Goal: Information Seeking & Learning: Find specific fact

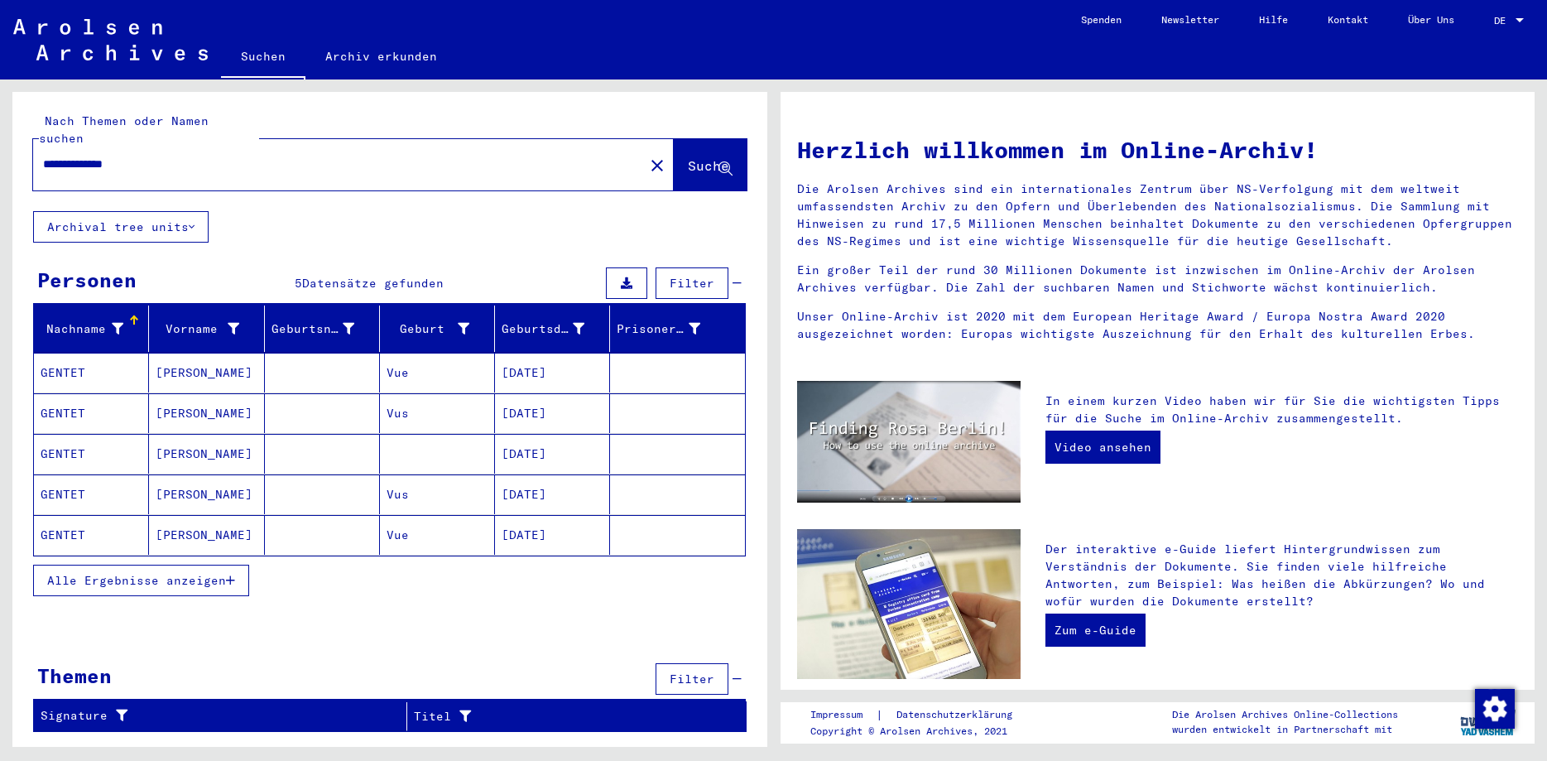
click at [108, 573] on span "Alle Ergebnisse anzeigen" at bounding box center [136, 580] width 179 height 15
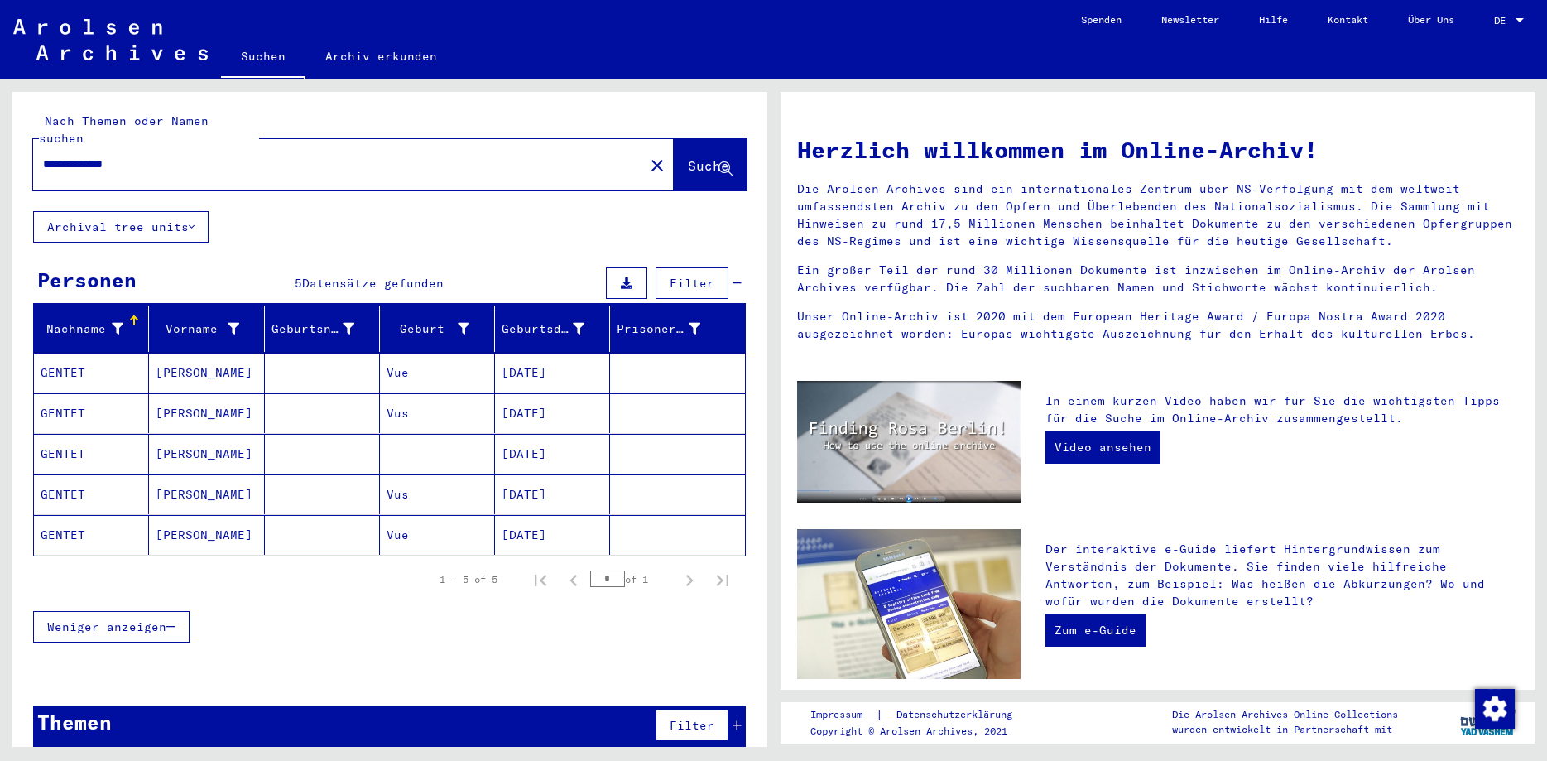
click at [90, 360] on mat-cell "GENTET" at bounding box center [91, 373] width 115 height 40
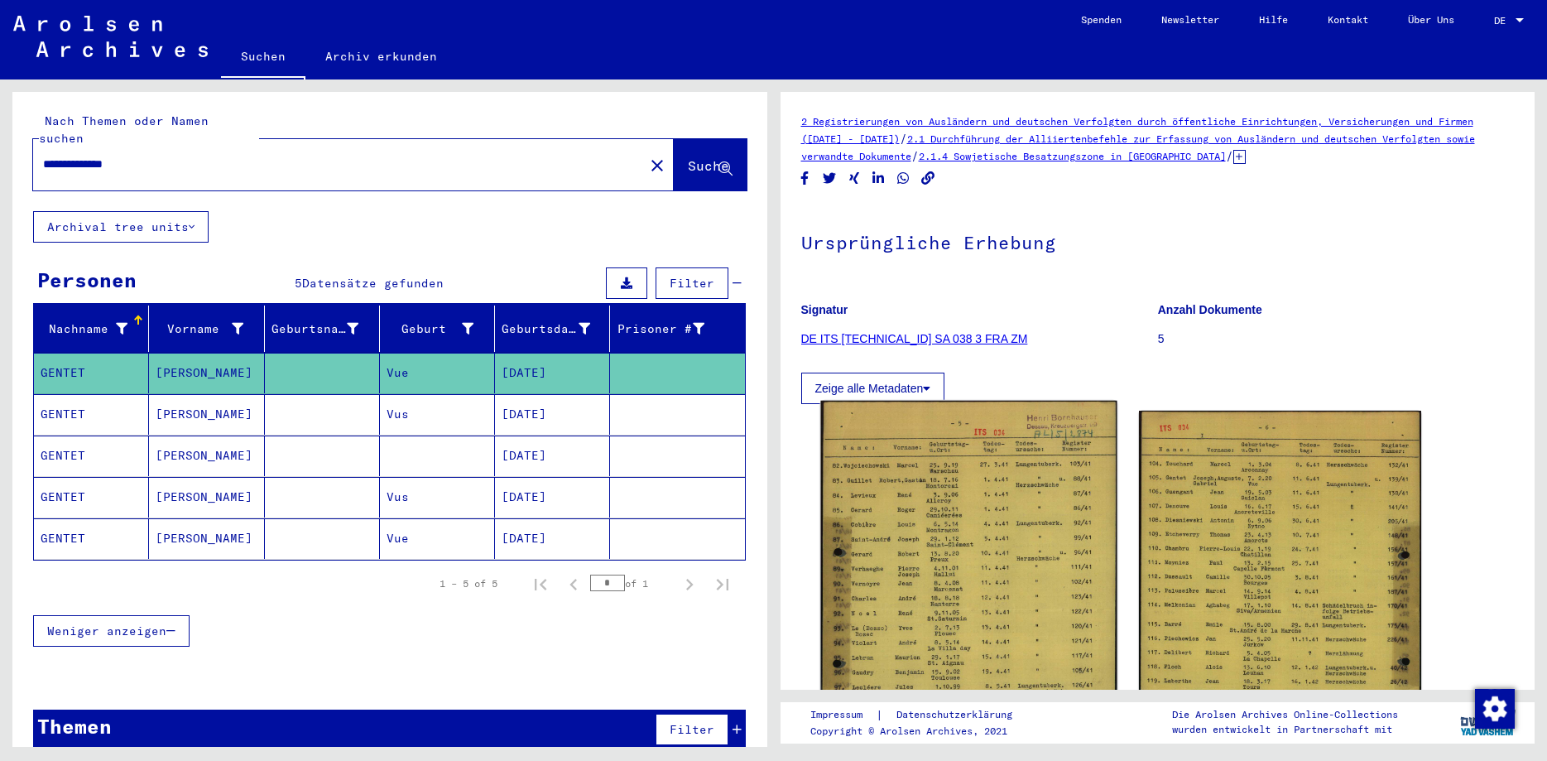
click at [987, 512] on img at bounding box center [968, 607] width 296 height 412
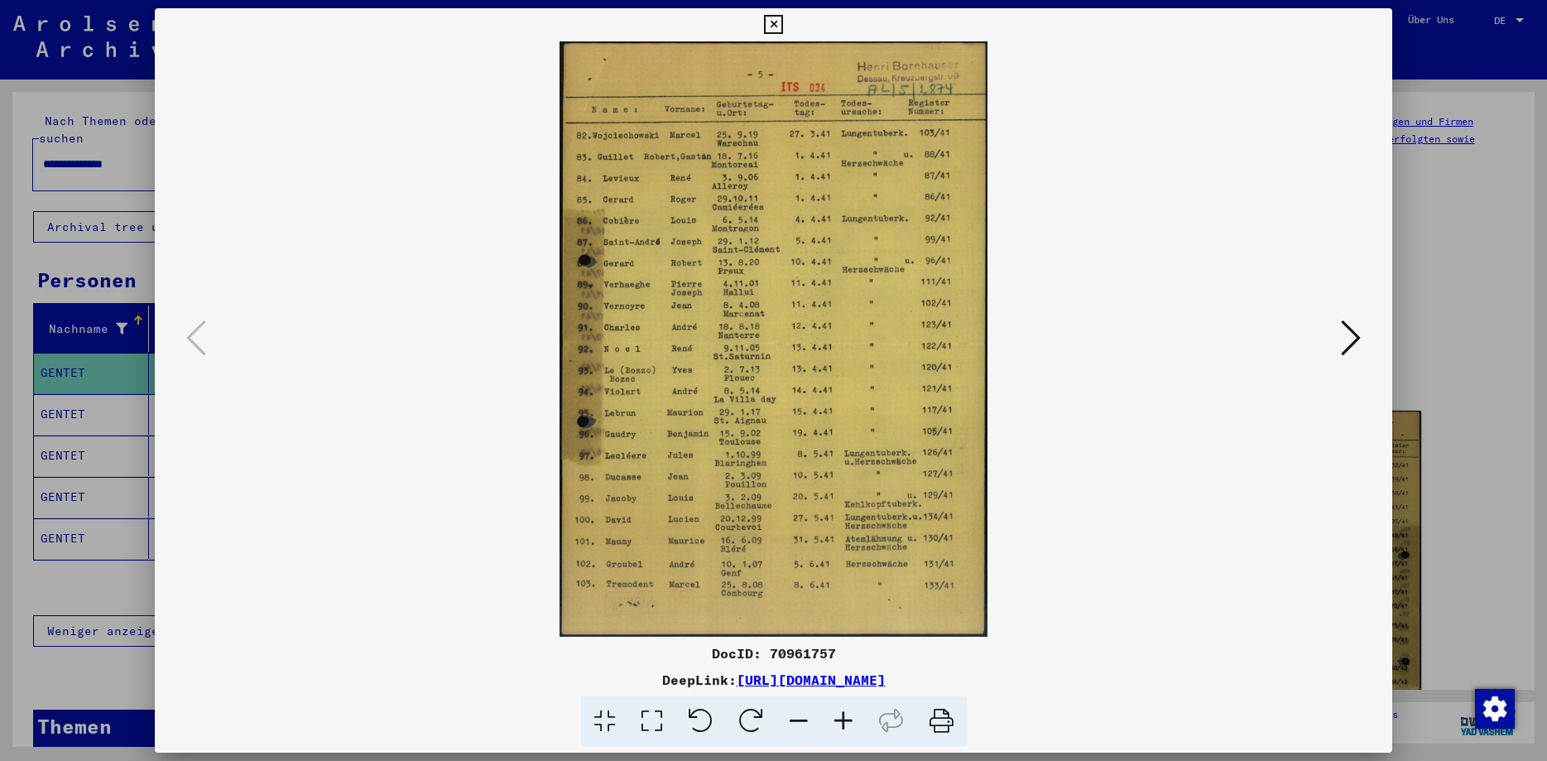
click at [810, 653] on div "DocID: 70961757" at bounding box center [773, 653] width 1237 height 20
copy div "70961757"
click at [1352, 332] on icon at bounding box center [1351, 338] width 20 height 40
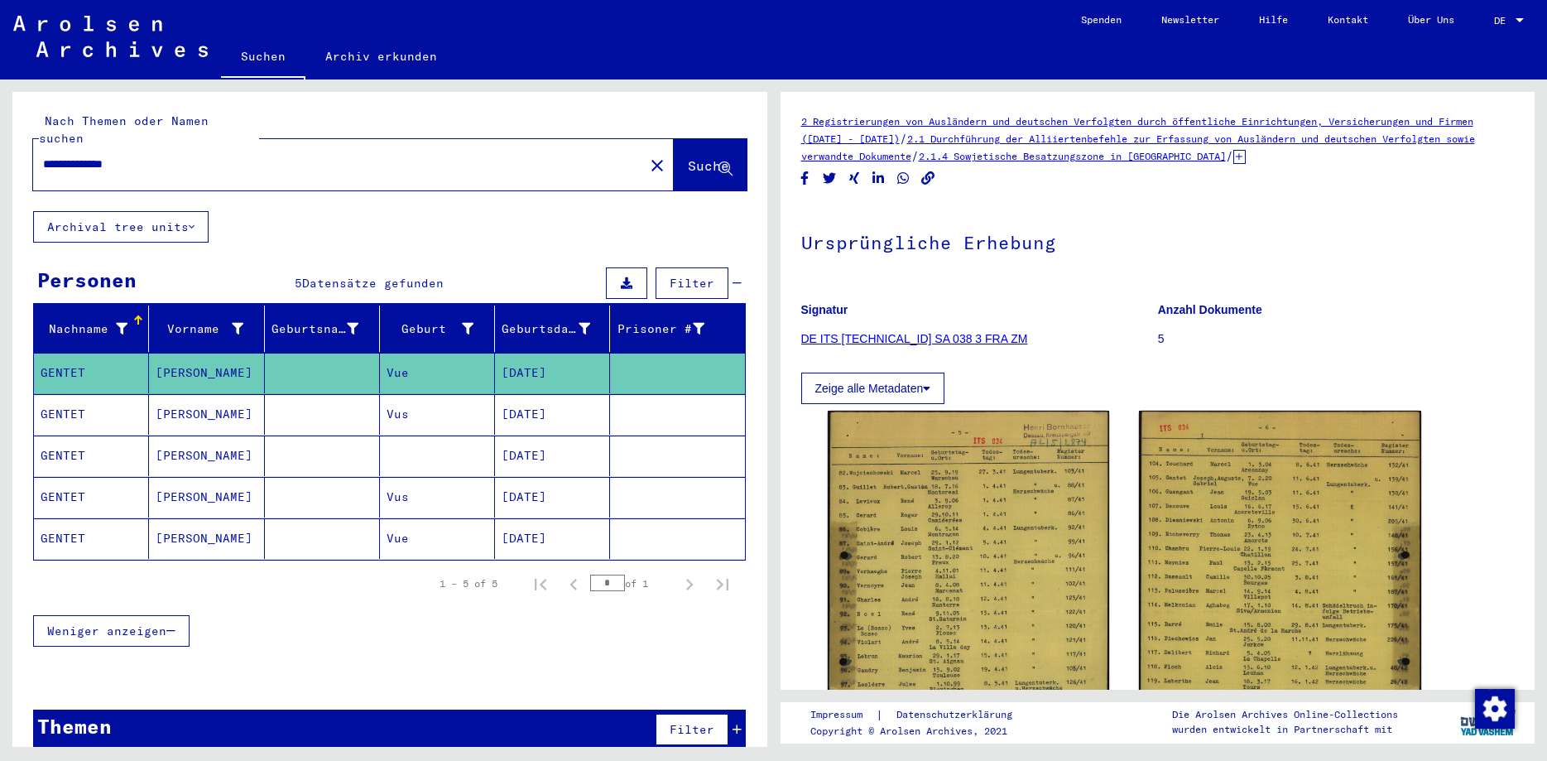
click at [550, 396] on mat-cell "[DATE]" at bounding box center [552, 414] width 115 height 41
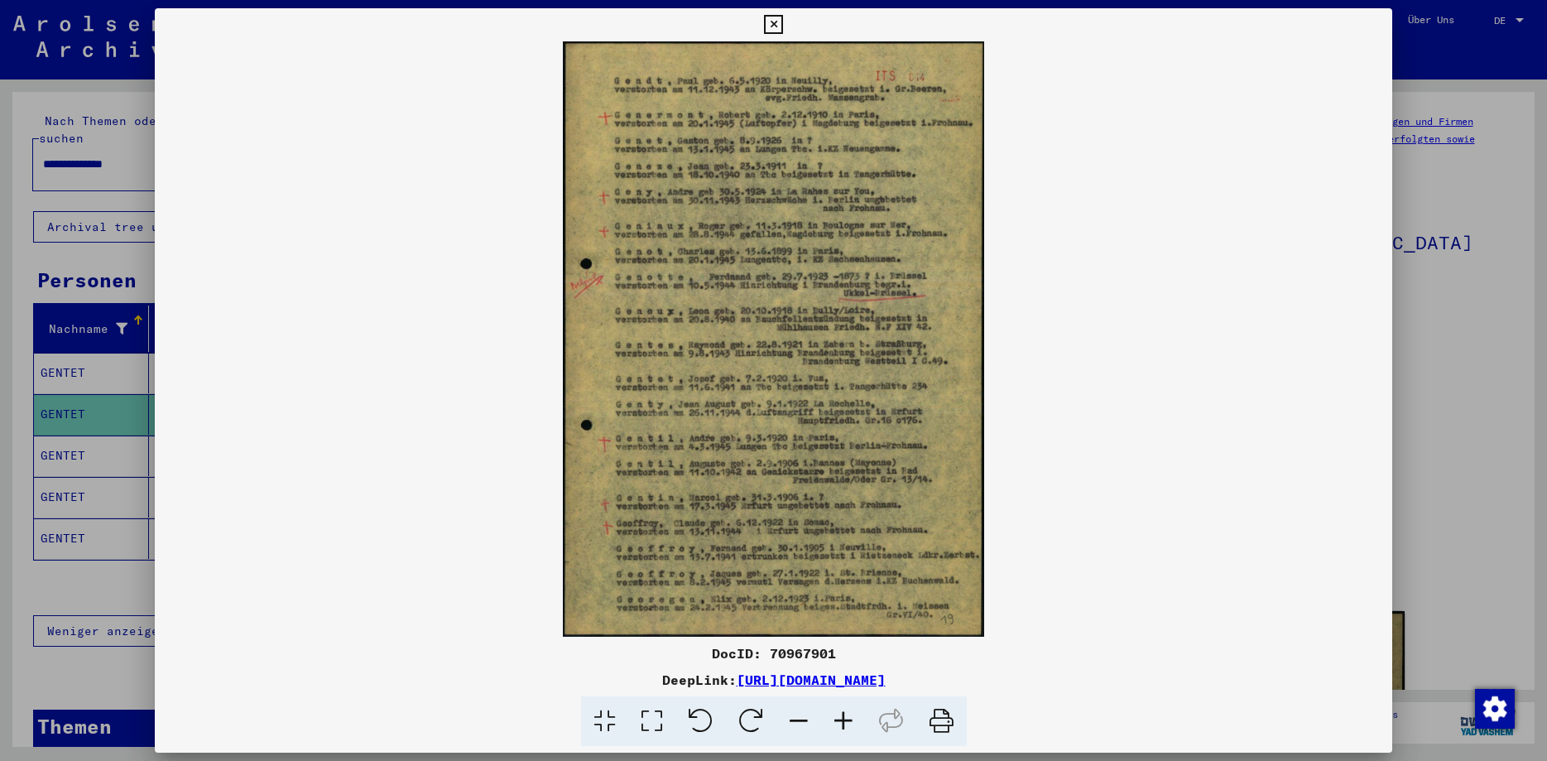
click at [781, 651] on div "DocID: 70967901" at bounding box center [773, 653] width 1237 height 20
copy div "70967901"
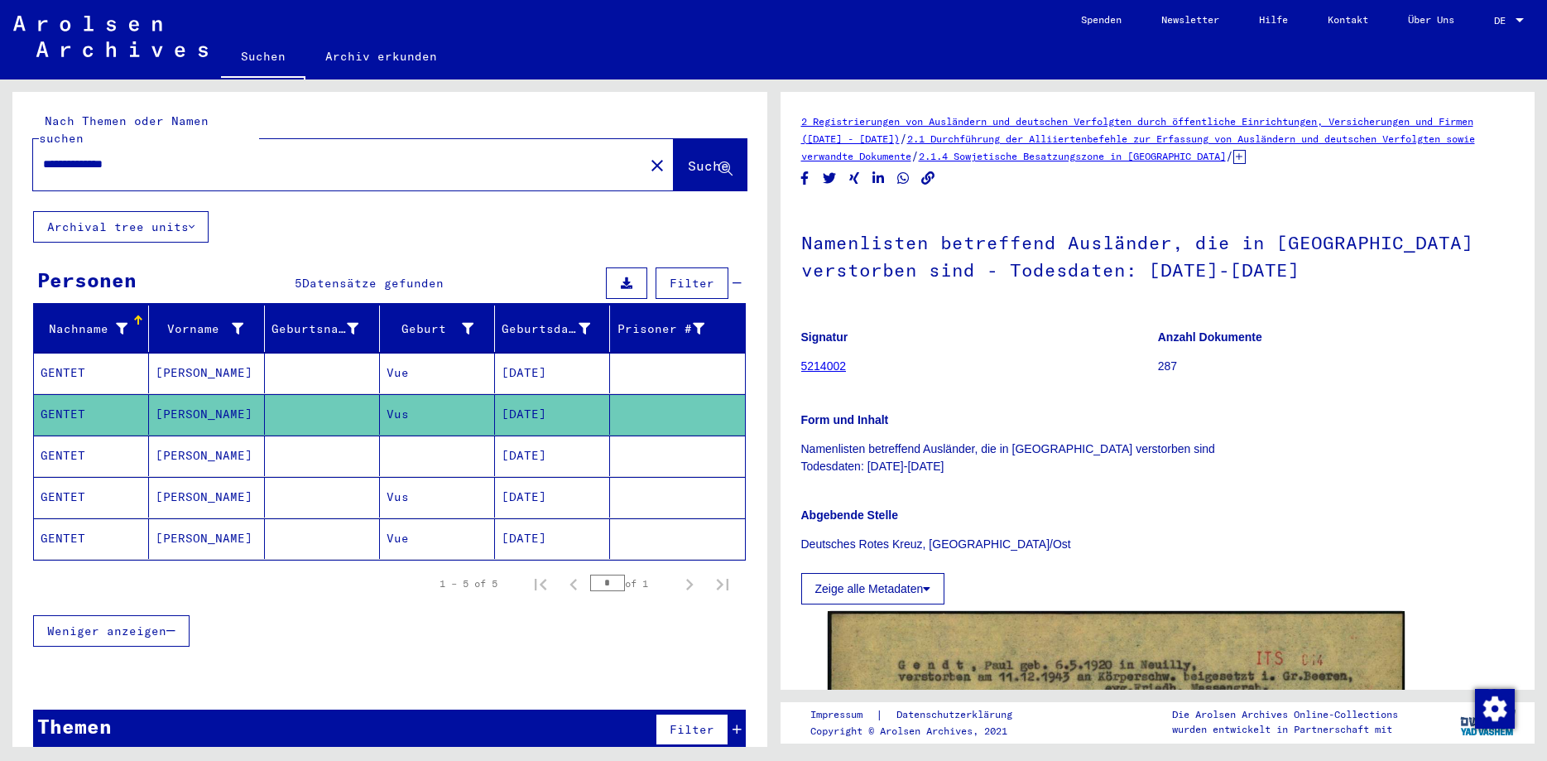
click at [543, 435] on mat-cell "[DATE]" at bounding box center [552, 455] width 115 height 41
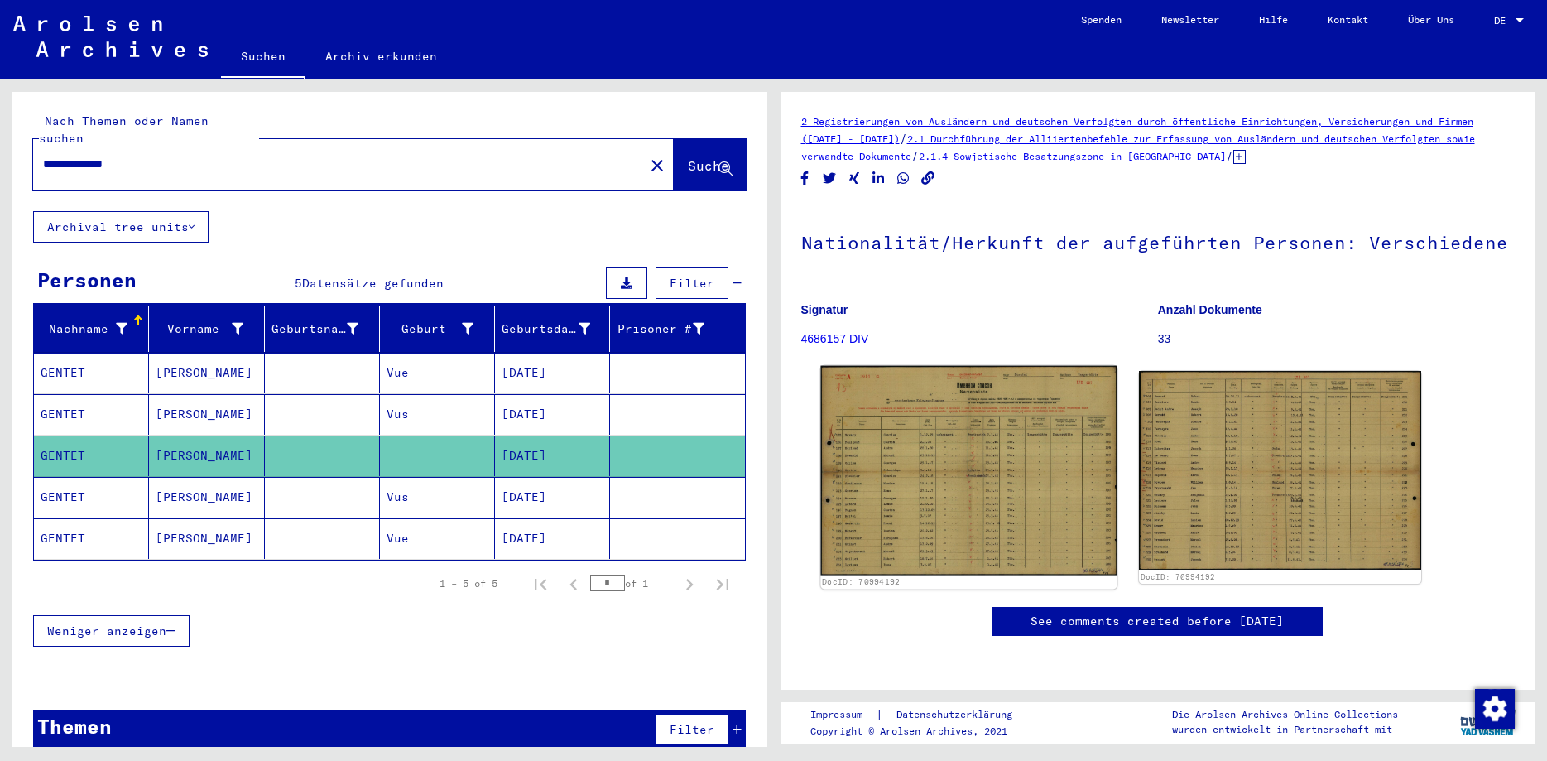
click at [957, 488] on img at bounding box center [968, 470] width 296 height 209
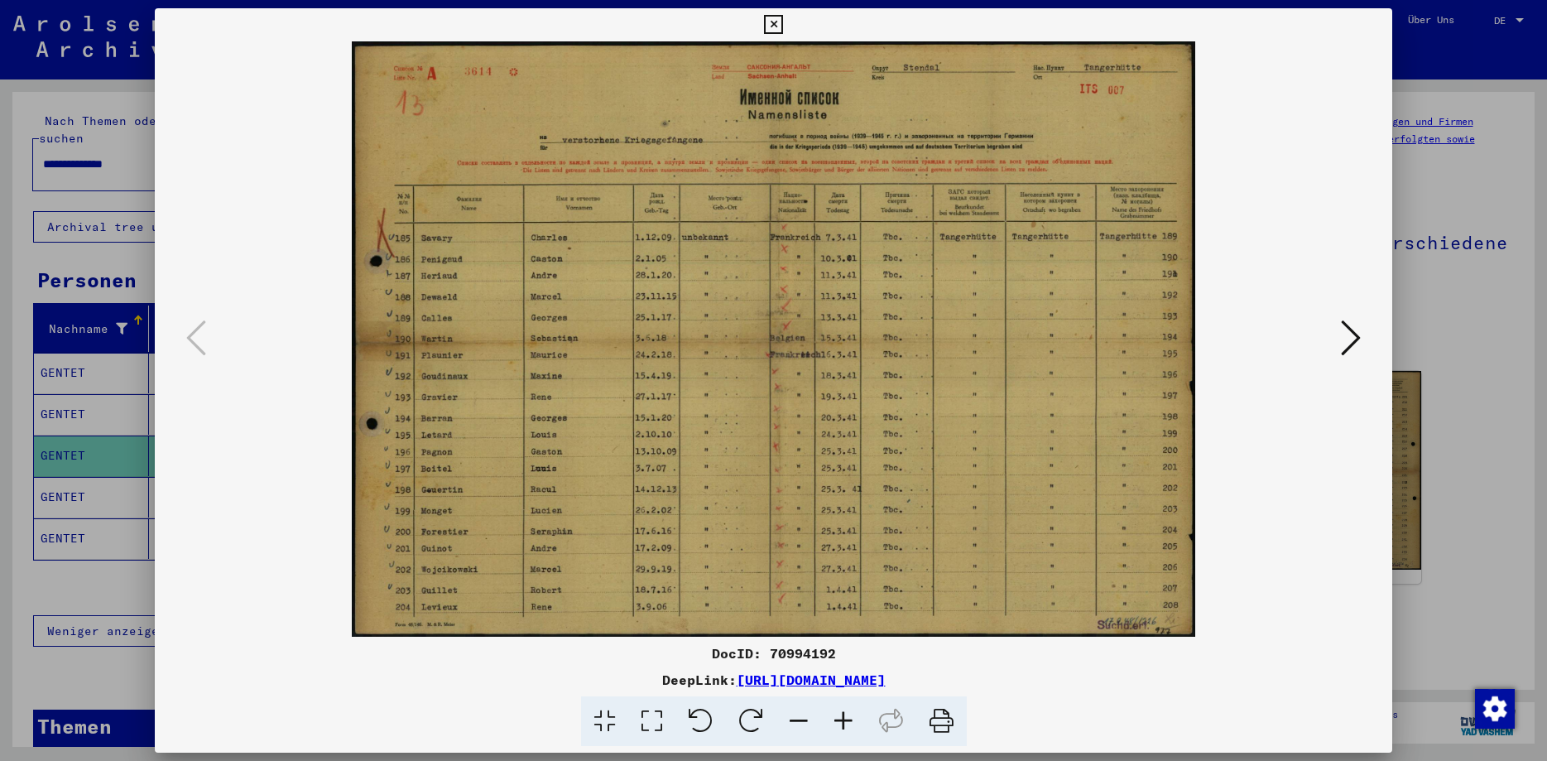
click at [808, 651] on div "DocID: 70994192" at bounding box center [773, 653] width 1237 height 20
copy div "70994192"
click at [1340, 329] on button at bounding box center [1351, 338] width 30 height 47
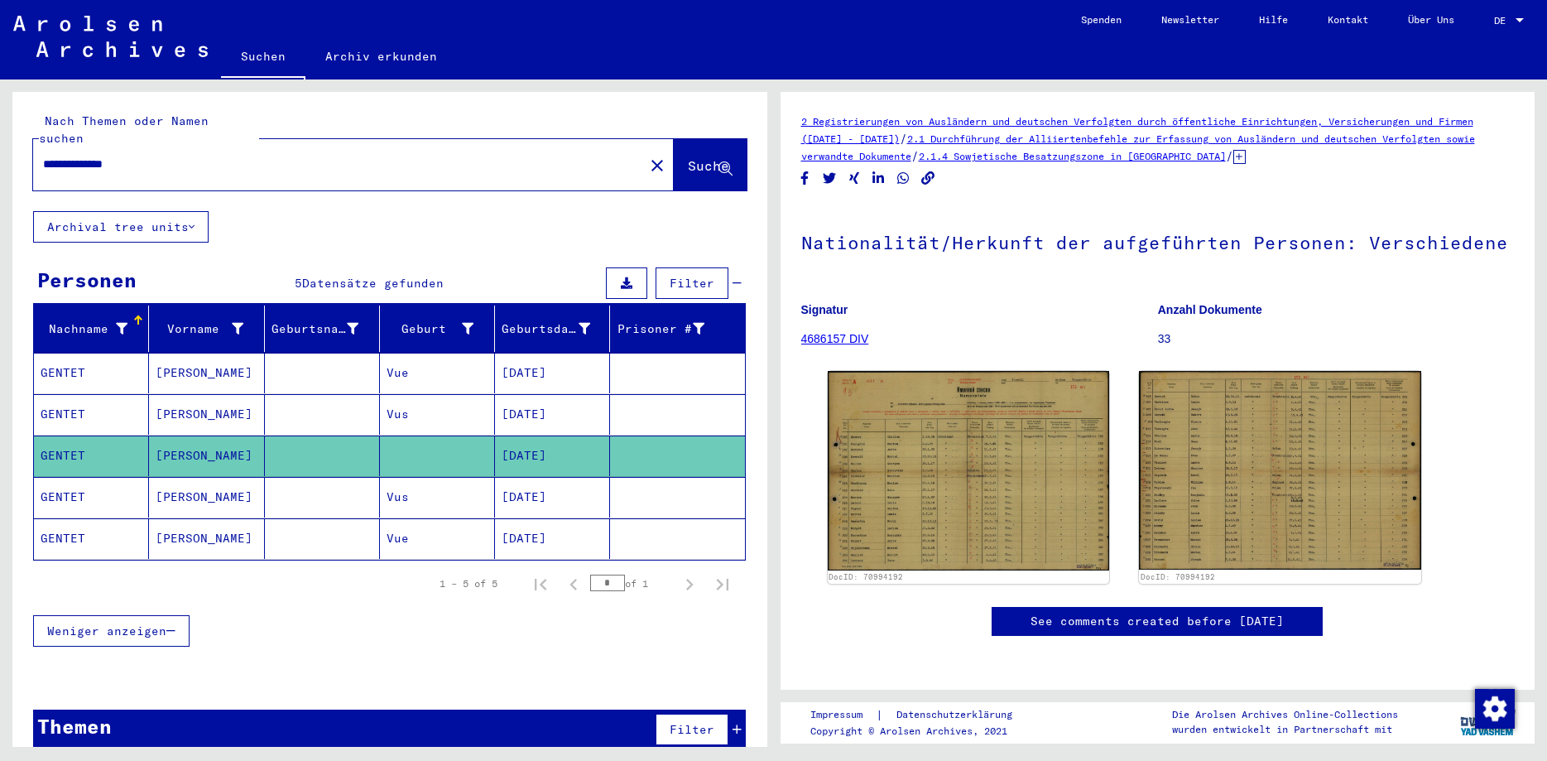
click at [540, 484] on mat-cell "[DATE]" at bounding box center [552, 497] width 115 height 41
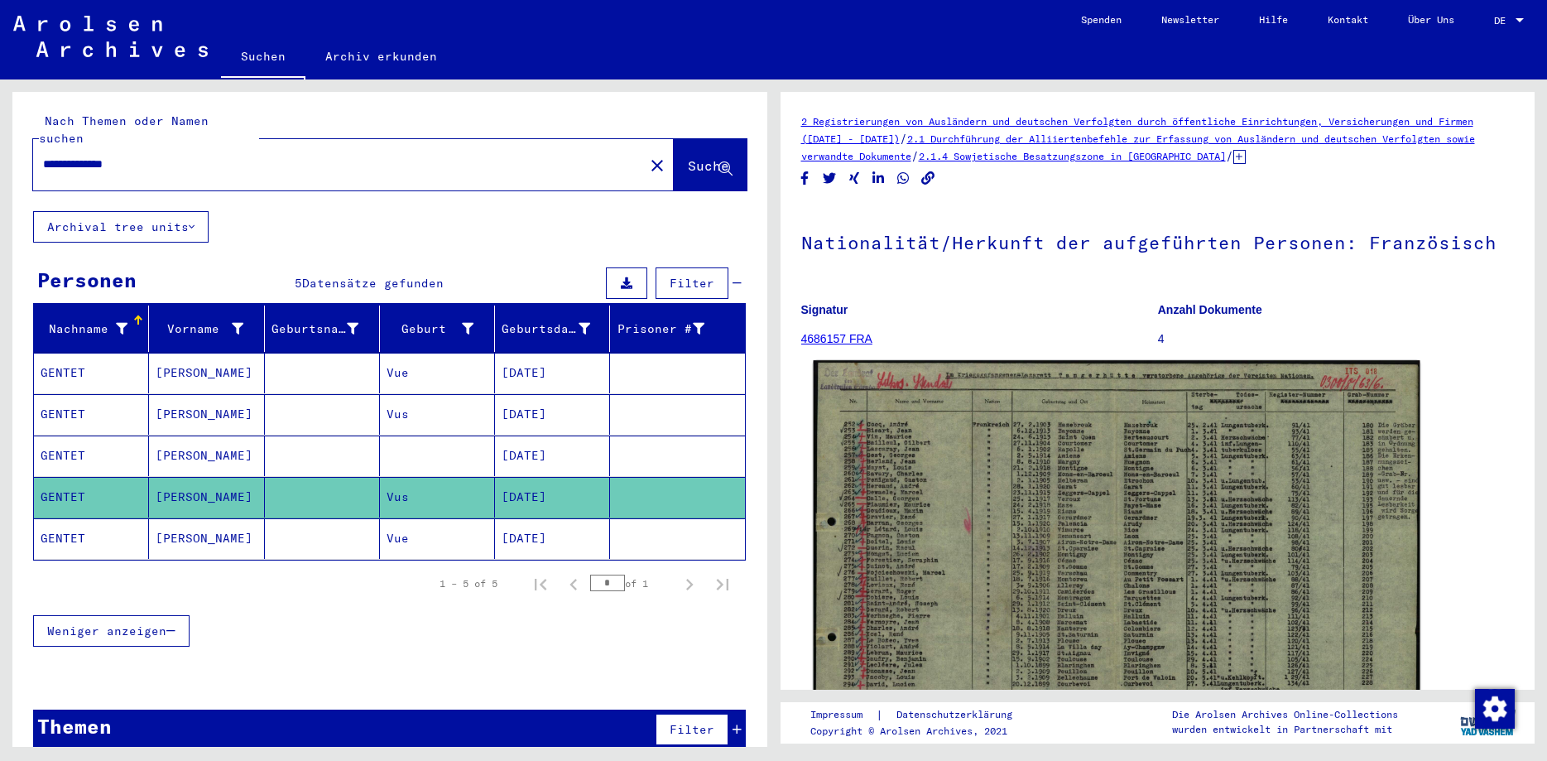
click at [1002, 531] on img at bounding box center [1116, 576] width 606 height 433
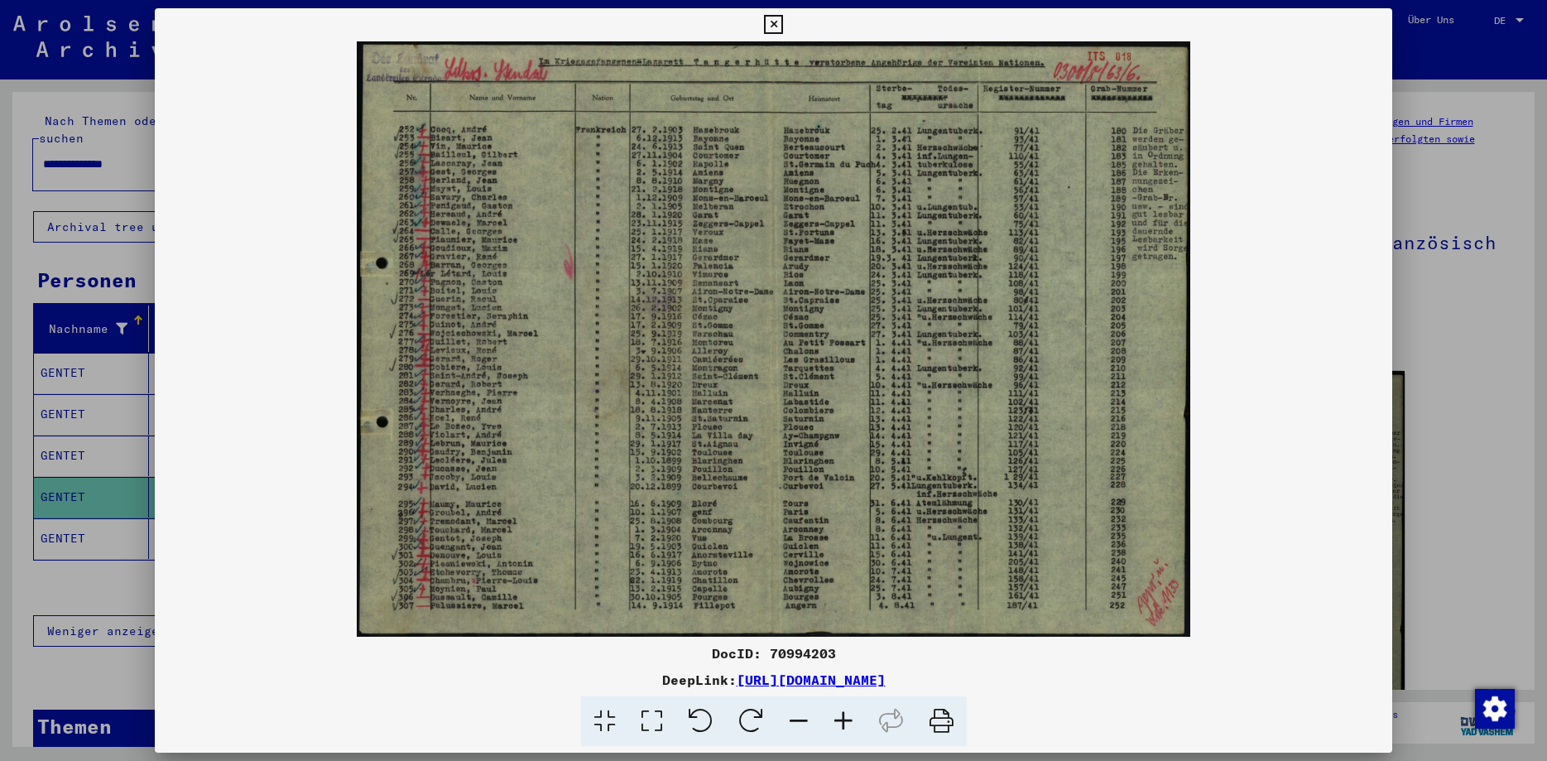
click at [812, 655] on div "DocID: 70994203" at bounding box center [773, 653] width 1237 height 20
copy div "70994203"
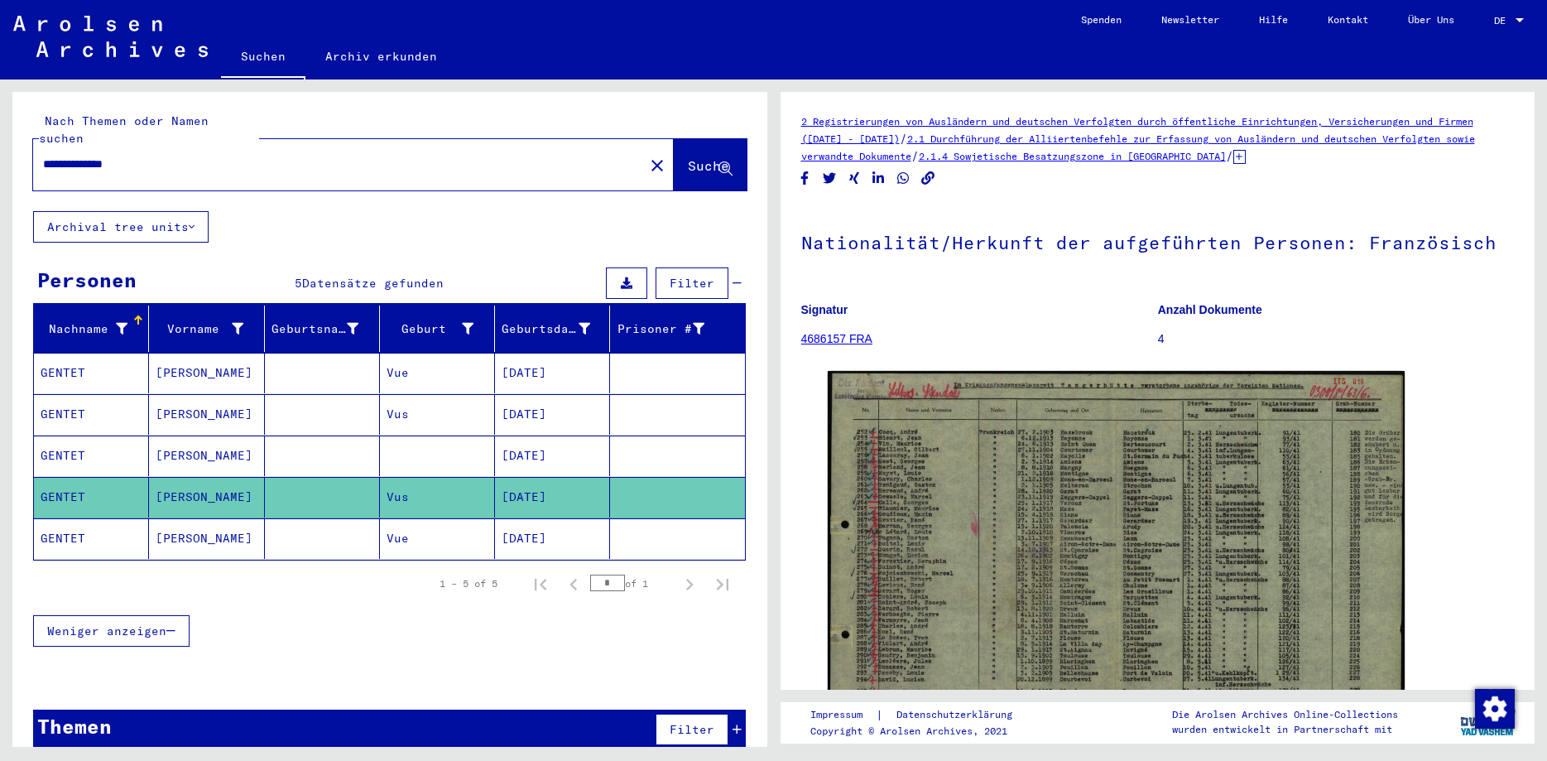
click at [549, 522] on mat-cell "[DATE]" at bounding box center [552, 538] width 115 height 41
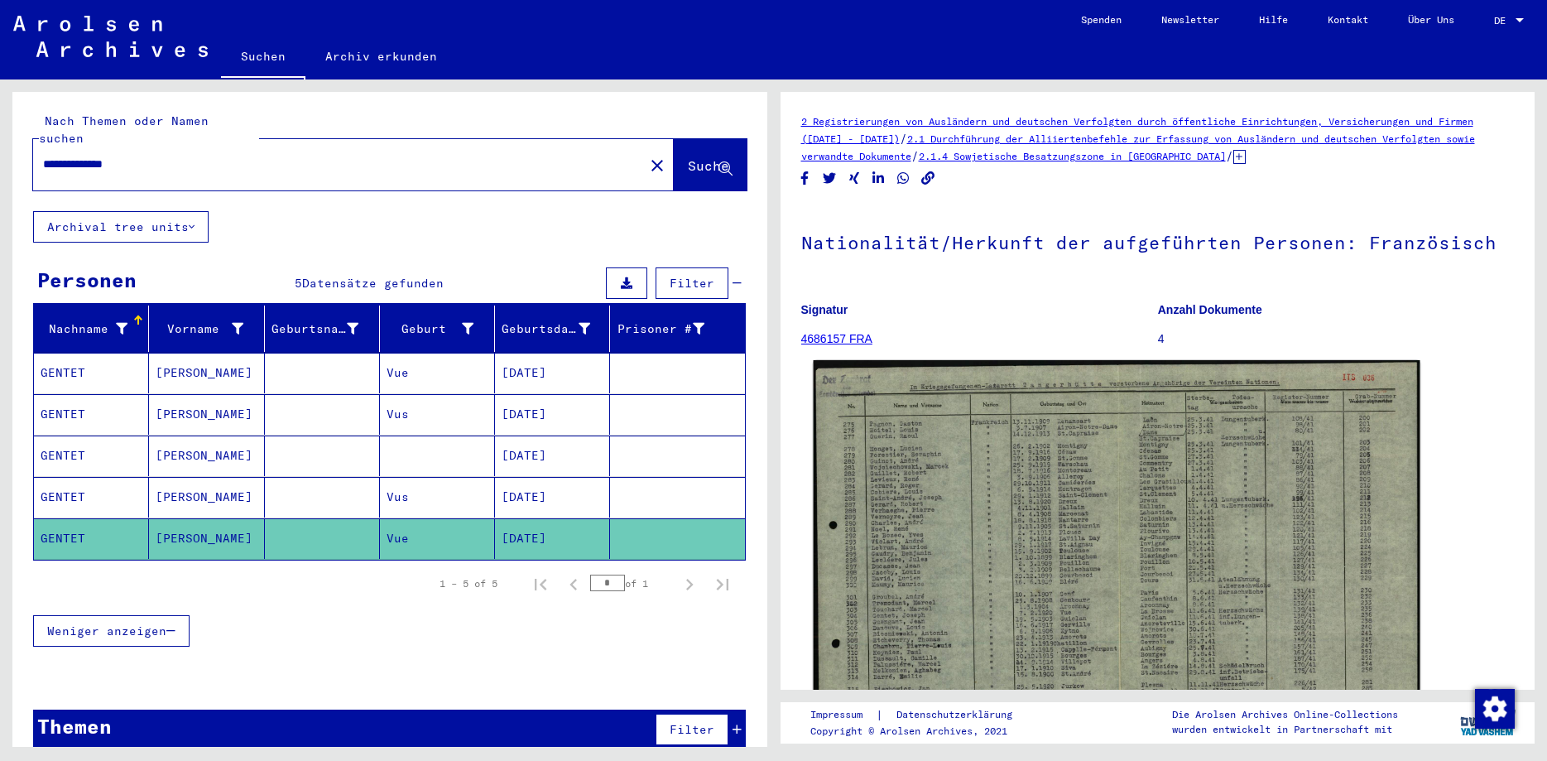
click at [952, 503] on img at bounding box center [1116, 579] width 606 height 439
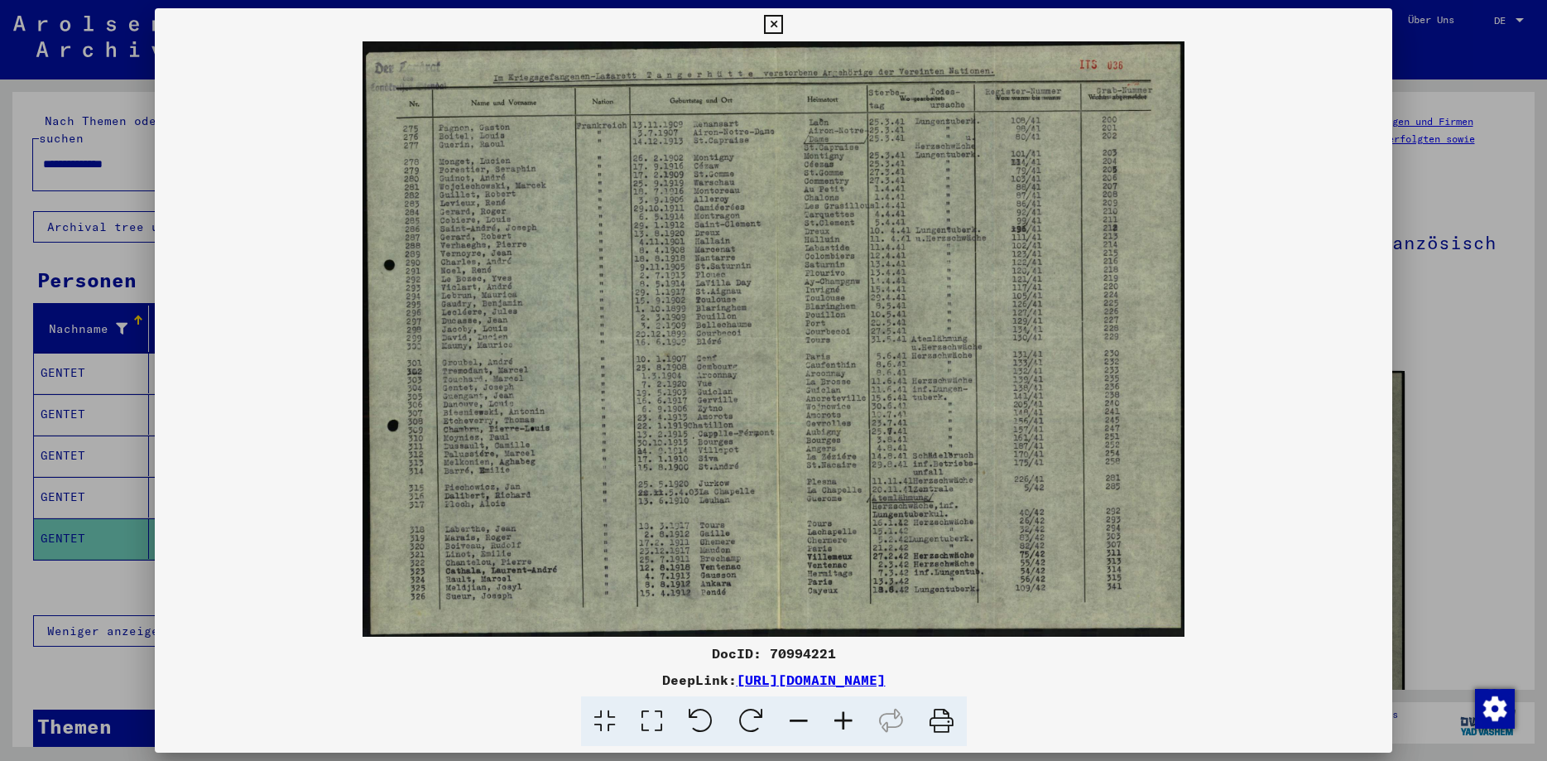
click at [803, 650] on div "DocID: 70994221" at bounding box center [773, 653] width 1237 height 20
copy div "70994221"
